Goal: Find specific page/section: Find specific page/section

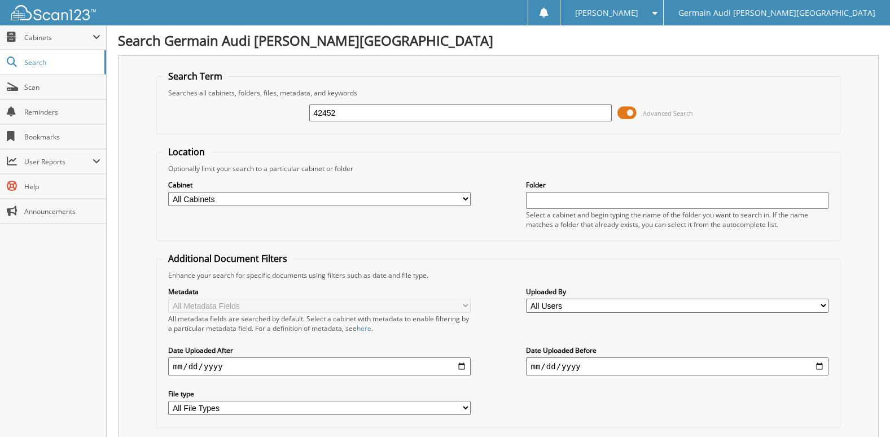
type input "42452"
click at [46, 39] on span "Cabinets" at bounding box center [58, 38] width 68 height 10
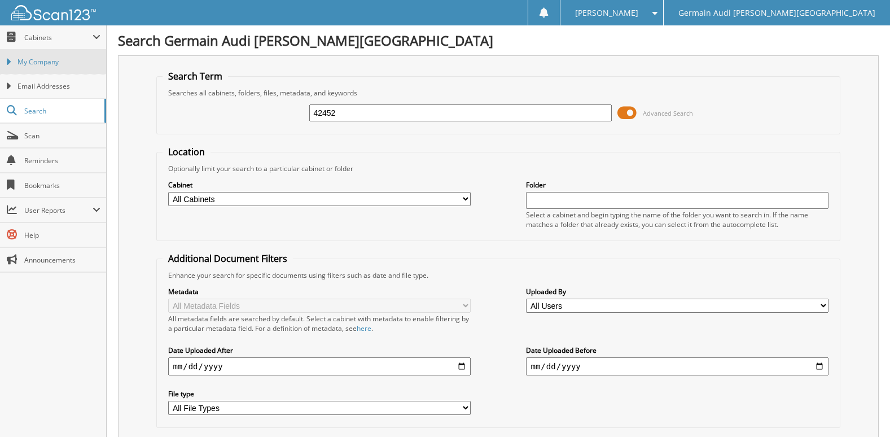
click at [50, 63] on span "My Company" at bounding box center [58, 62] width 83 height 10
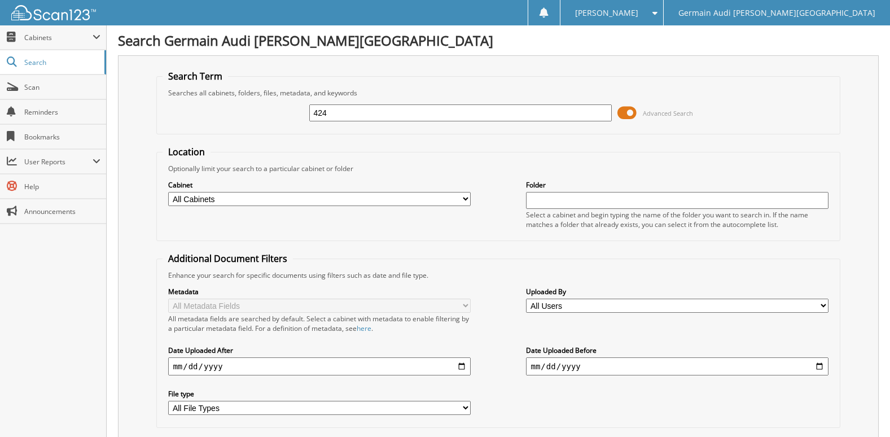
type input "42452"
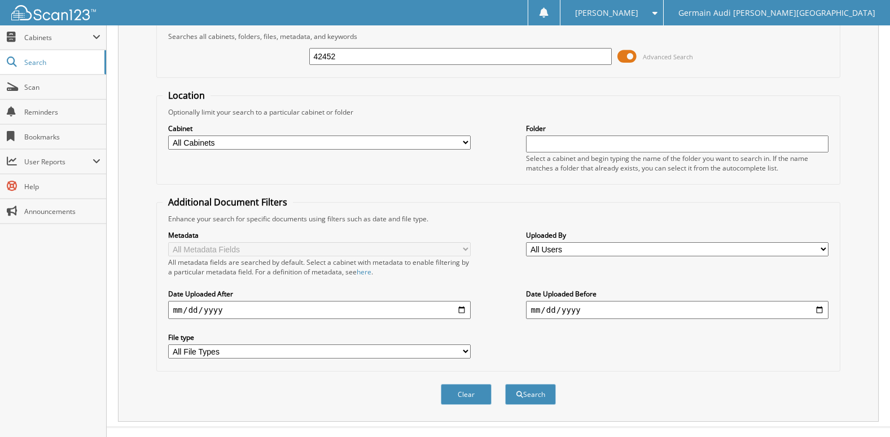
click at [370, 145] on select "All Cabinets AUDI WARRANTY PARTS PORSCHE WARRANTY SERVICE AUDI SERVICE RO PORSC…" at bounding box center [319, 142] width 302 height 14
select select "28696"
click at [168, 135] on select "All Cabinets AUDI WARRANTY PARTS PORSCHE WARRANTY SERVICE AUDI SERVICE RO PORSC…" at bounding box center [319, 142] width 302 height 14
click at [524, 392] on button "Search" at bounding box center [530, 394] width 51 height 21
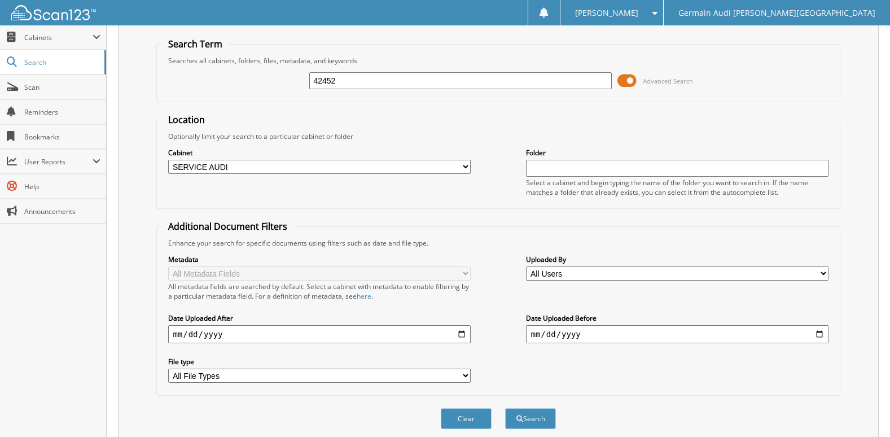
scroll to position [2, 0]
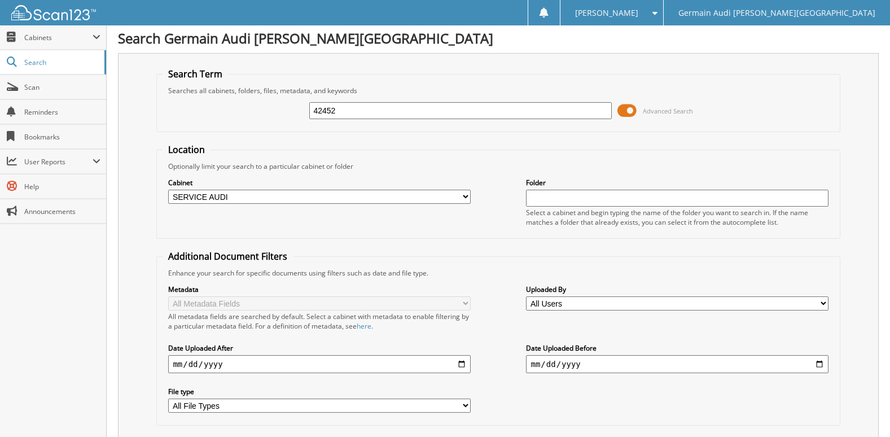
click at [539, 191] on input "text" at bounding box center [677, 198] width 302 height 17
drag, startPoint x: 546, startPoint y: 111, endPoint x: 276, endPoint y: 124, distance: 270.0
click at [276, 124] on div "42452 Advanced Search" at bounding box center [498, 110] width 671 height 30
click at [535, 203] on input "text" at bounding box center [677, 198] width 302 height 17
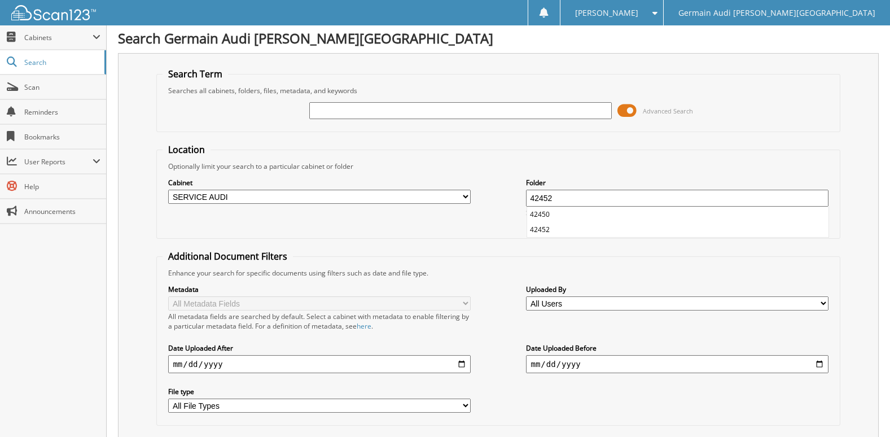
type input "42452"
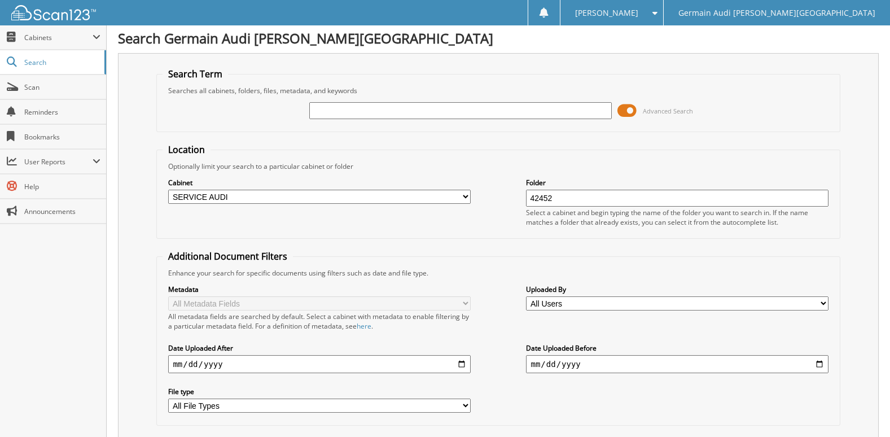
click at [469, 129] on fieldset "Search Term Searches all cabinets, folders, files, metadata, and keywords Advan…" at bounding box center [497, 100] width 683 height 64
click at [469, 109] on input "text" at bounding box center [460, 110] width 302 height 17
type input "4"
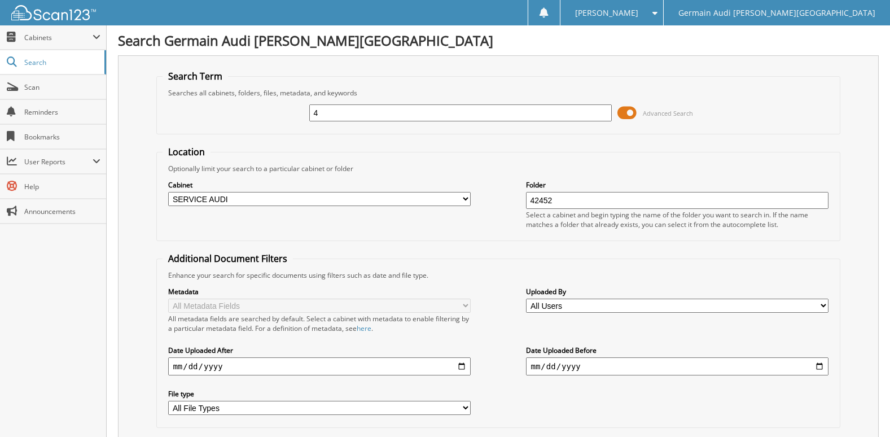
click at [456, 107] on input "4" at bounding box center [460, 112] width 302 height 17
click at [628, 110] on span at bounding box center [626, 112] width 19 height 17
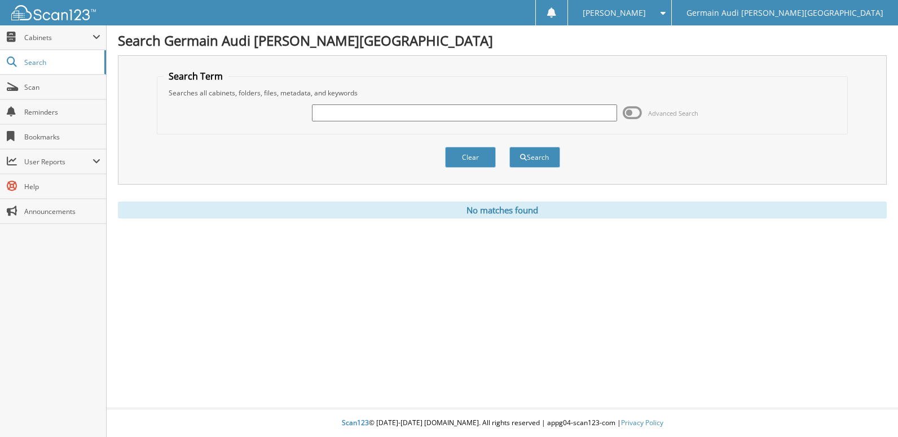
click at [473, 113] on input "text" at bounding box center [464, 112] width 305 height 17
type input "42452"
click at [510, 147] on button "Search" at bounding box center [535, 157] width 51 height 21
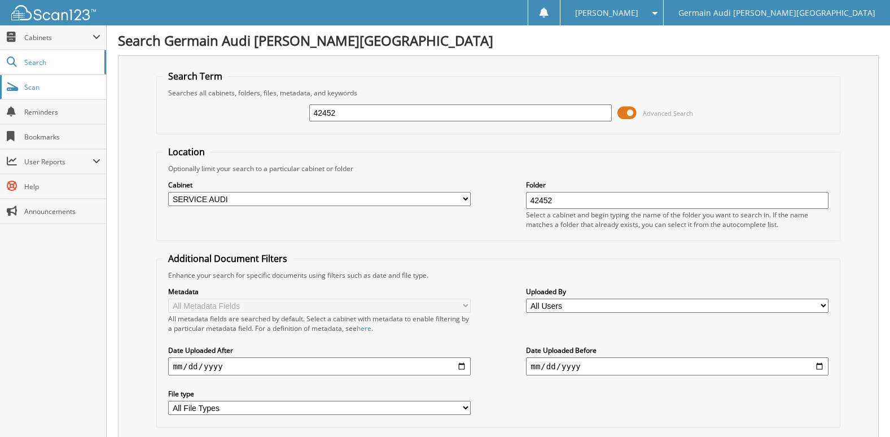
click at [32, 79] on link "Scan" at bounding box center [53, 87] width 106 height 24
